Goal: Information Seeking & Learning: Learn about a topic

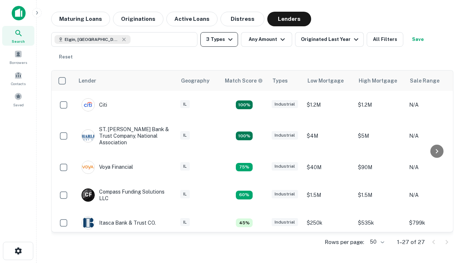
click at [219, 40] on button "3 Types" at bounding box center [220, 39] width 38 height 15
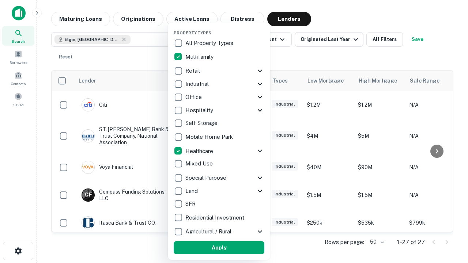
click at [219, 248] on button "Apply" at bounding box center [219, 248] width 91 height 13
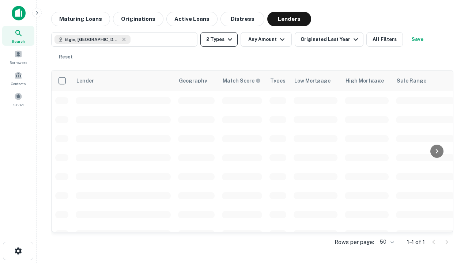
click at [219, 40] on button "2 Types" at bounding box center [219, 39] width 37 height 15
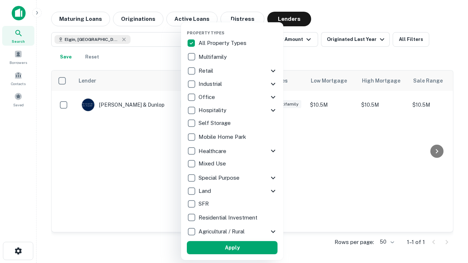
click at [232, 248] on button "Apply" at bounding box center [232, 248] width 91 height 13
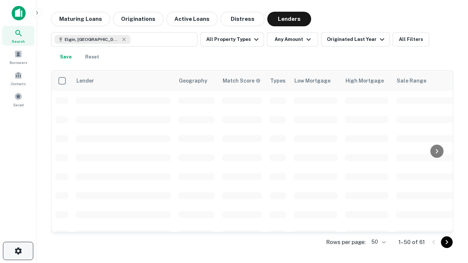
click at [18, 251] on icon "button" at bounding box center [18, 251] width 9 height 9
